Goal: Information Seeking & Learning: Learn about a topic

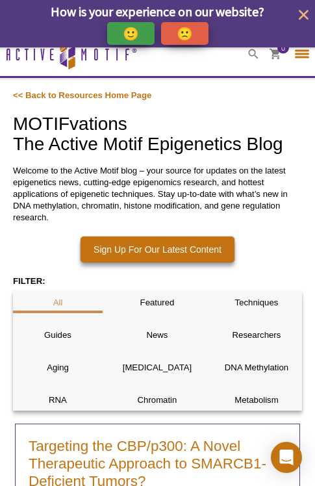
select select "[GEOGRAPHIC_DATA]"
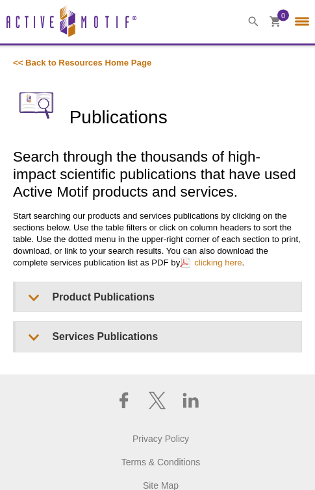
select select "[GEOGRAPHIC_DATA]"
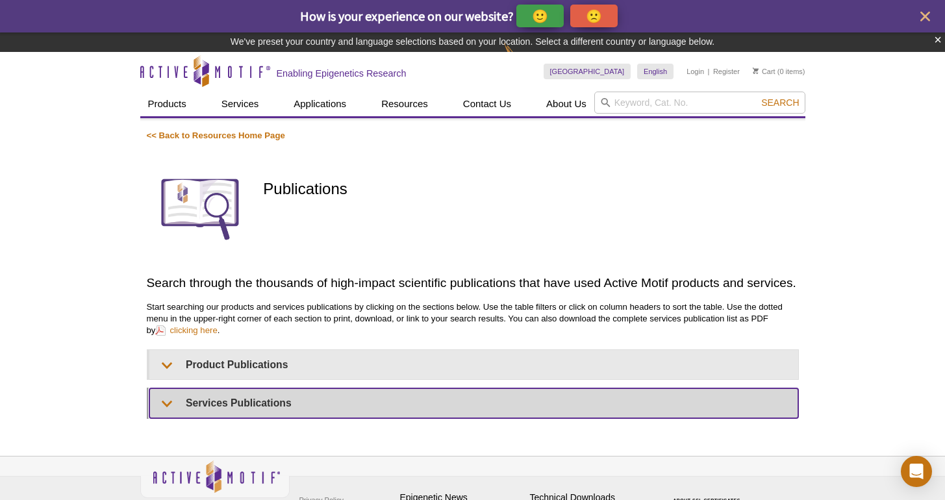
click at [226, 409] on summary "Services Publications" at bounding box center [473, 402] width 649 height 29
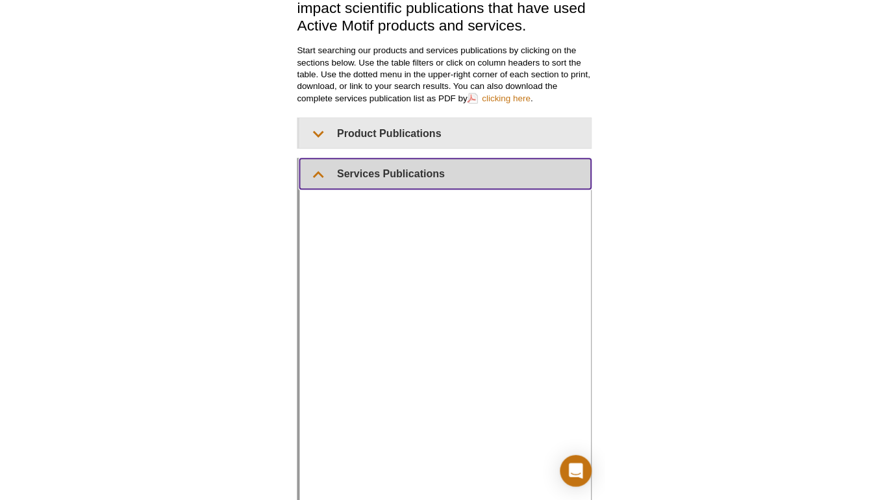
scroll to position [199, 0]
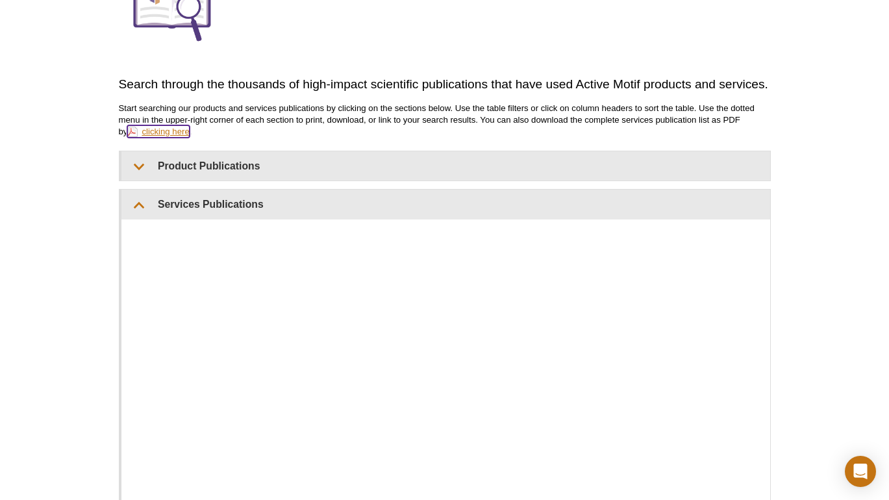
click at [144, 131] on link "clicking here" at bounding box center [158, 131] width 62 height 12
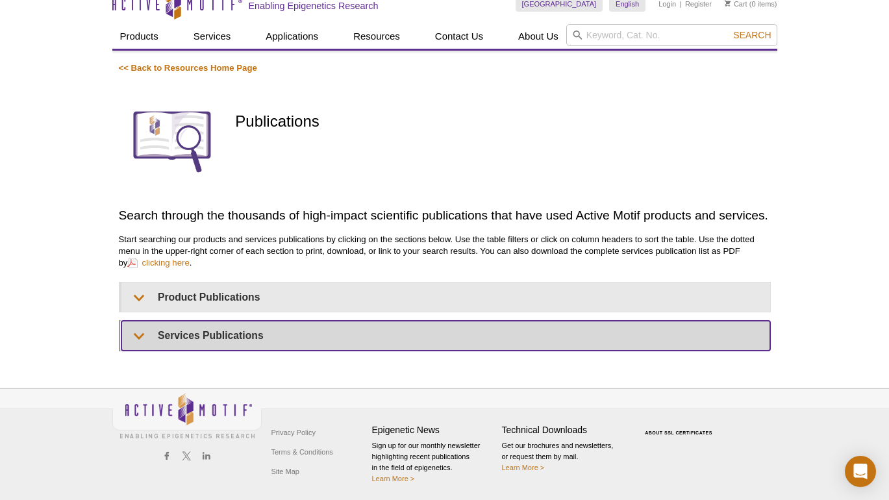
click at [248, 344] on summary "Services Publications" at bounding box center [445, 335] width 649 height 29
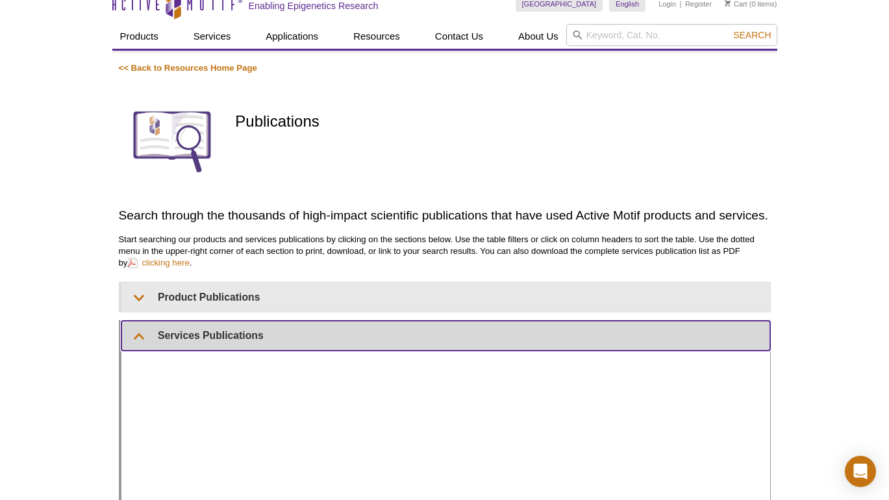
click at [248, 344] on summary "Services Publications" at bounding box center [445, 335] width 649 height 29
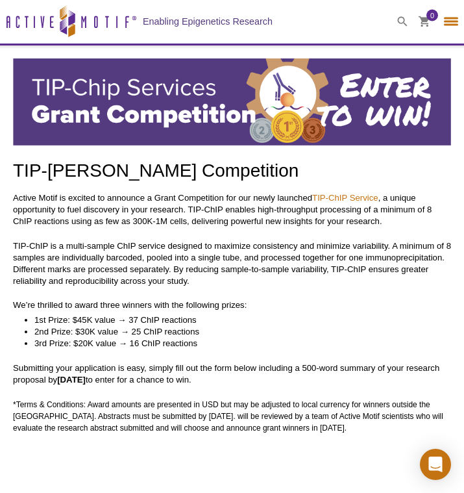
select select "[GEOGRAPHIC_DATA]"
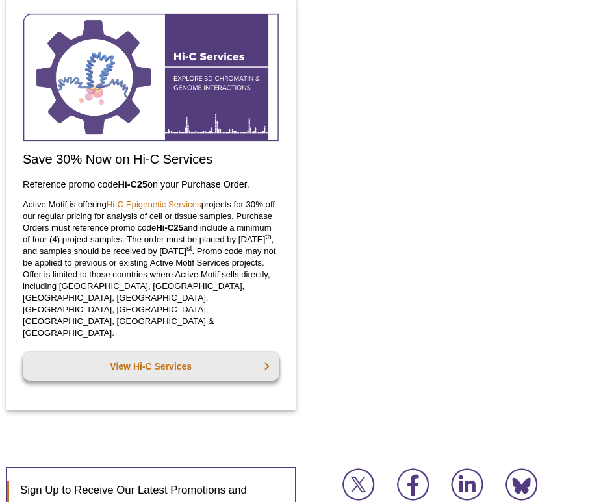
scroll to position [1225, 0]
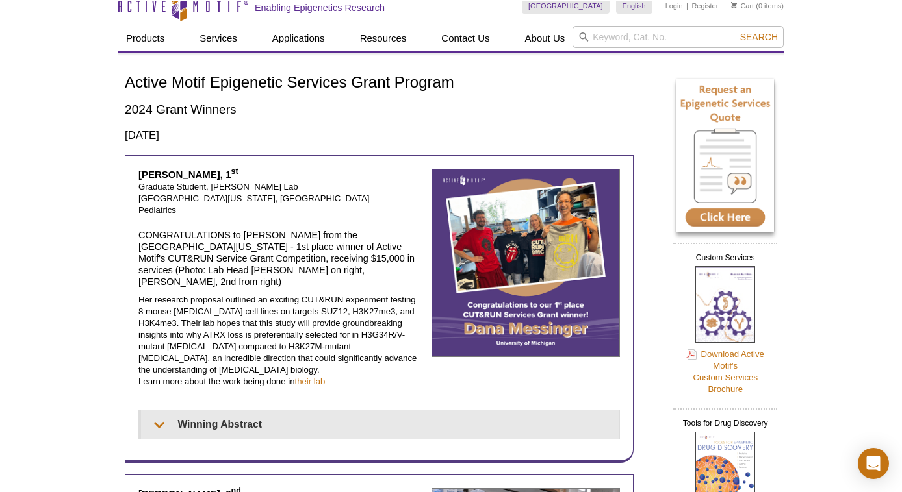
scroll to position [37, 0]
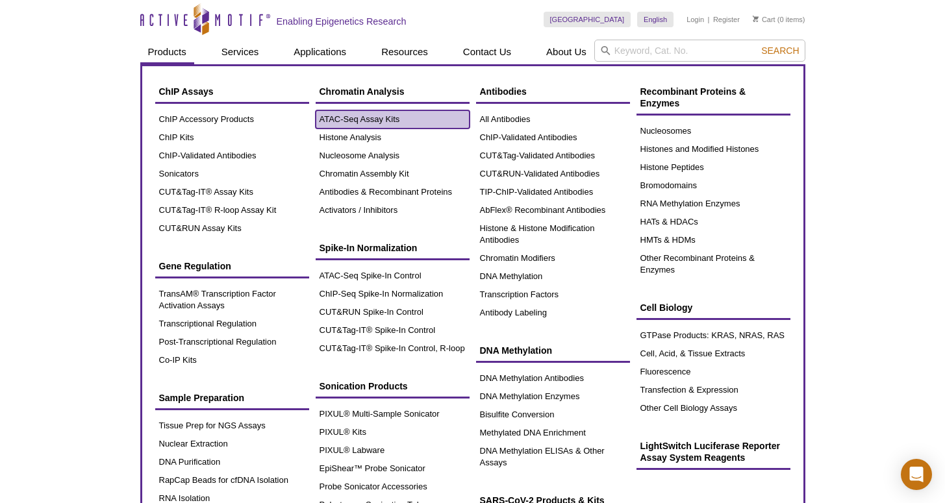
click at [433, 116] on link "ATAC-Seq Assay Kits" at bounding box center [393, 119] width 154 height 18
